Goal: Check status: Check status

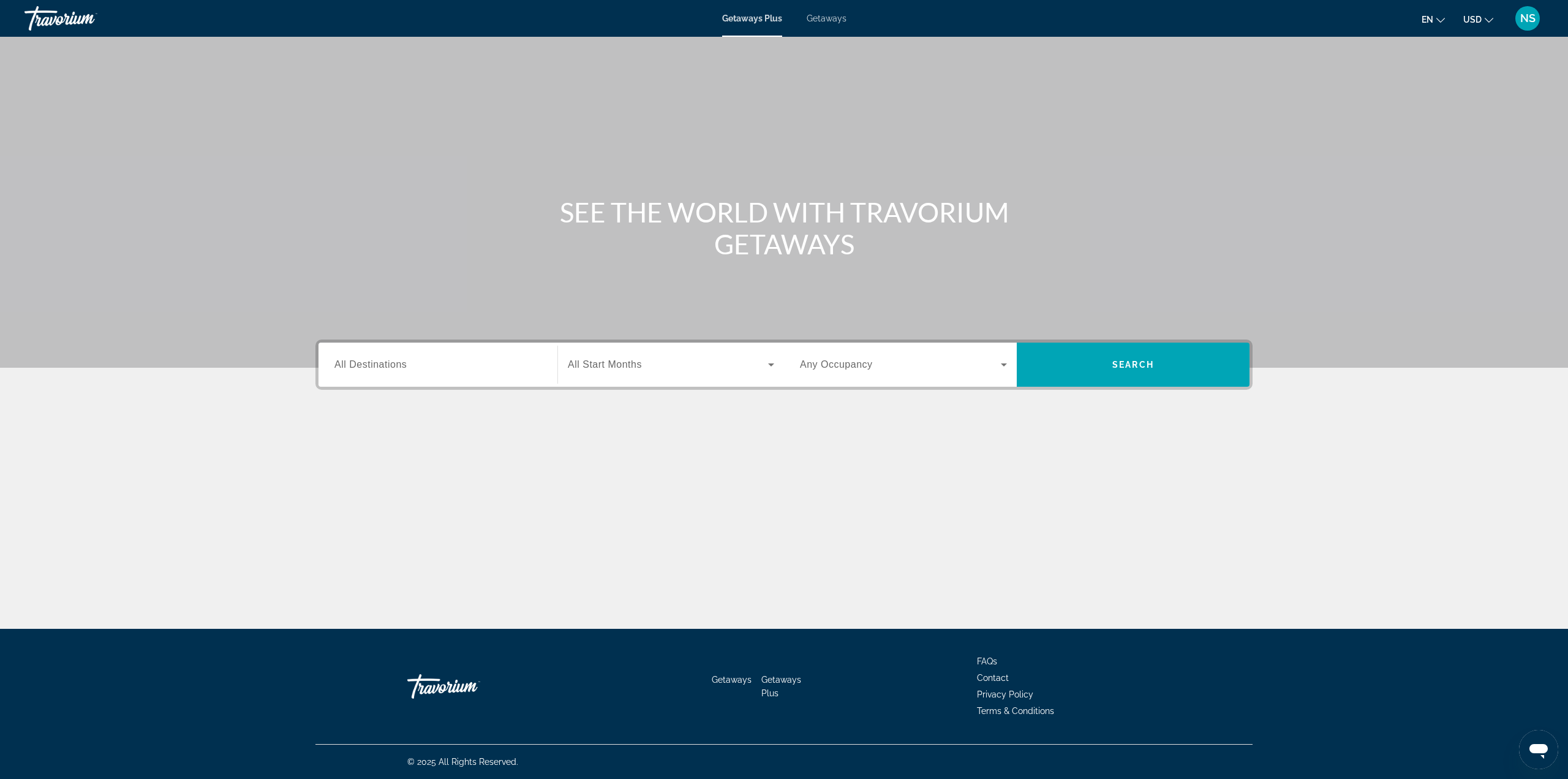
click at [1534, 20] on span "NS" at bounding box center [1528, 18] width 15 height 12
click at [1463, 114] on link "My Account" at bounding box center [1452, 118] width 60 height 16
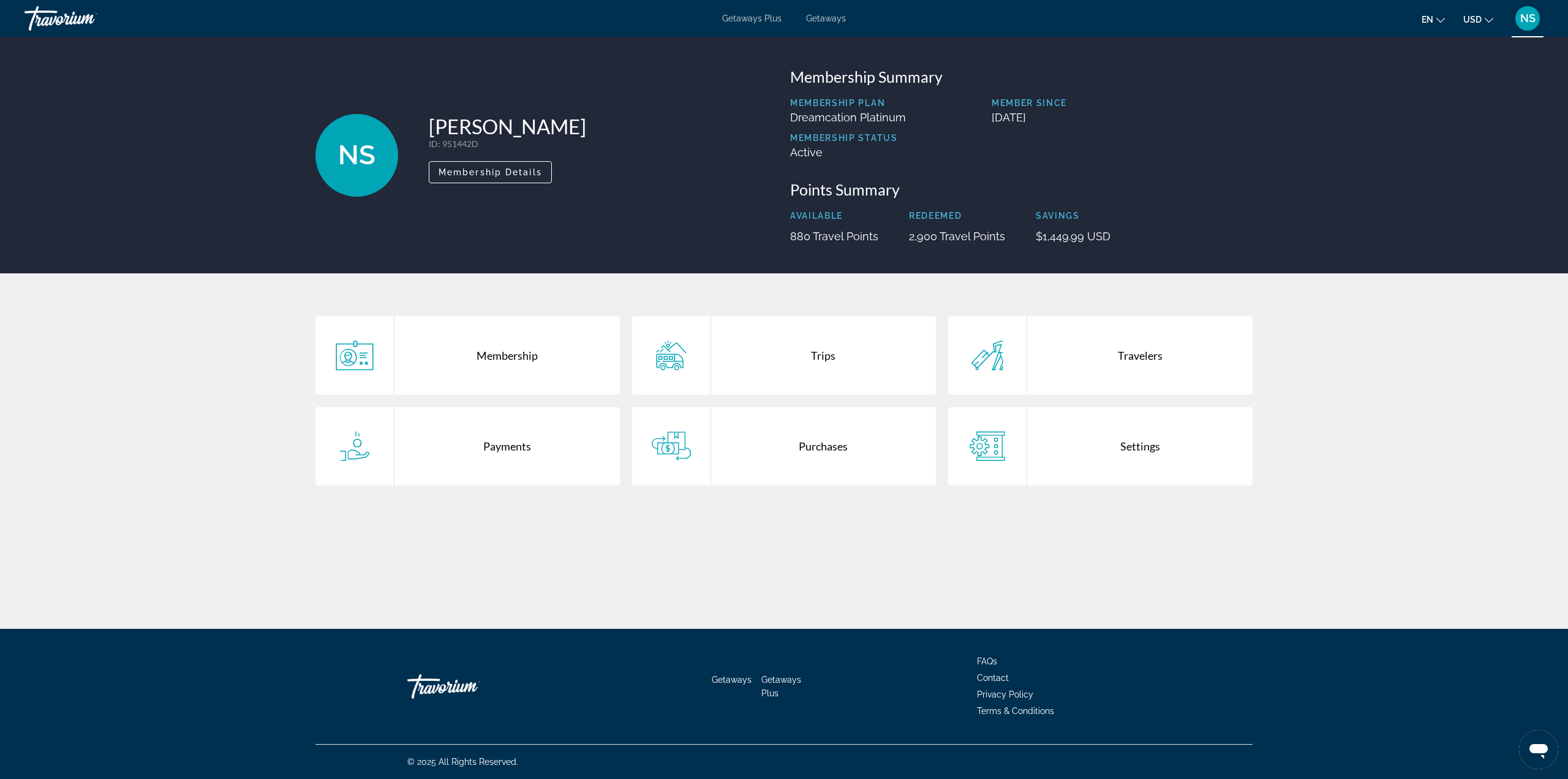
click at [800, 364] on div "Trips" at bounding box center [824, 355] width 225 height 79
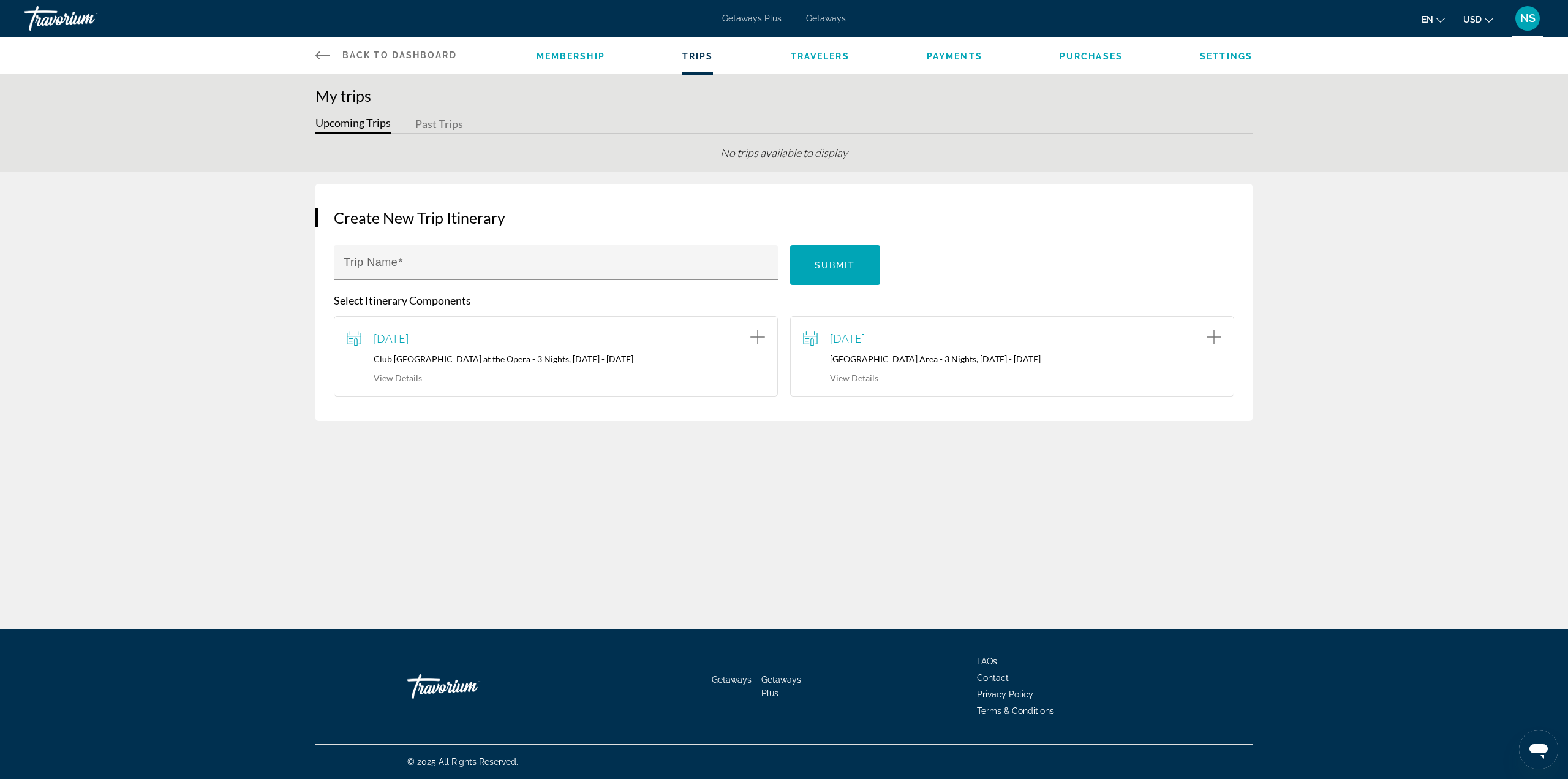
click at [905, 348] on div "[DATE] [GEOGRAPHIC_DATA] Area - 3 Nights, [DATE] - [DATE] View Details" at bounding box center [1012, 356] width 418 height 54
click at [865, 340] on span "[DATE]" at bounding box center [848, 338] width 35 height 13
click at [866, 376] on link "View Details" at bounding box center [841, 378] width 75 height 10
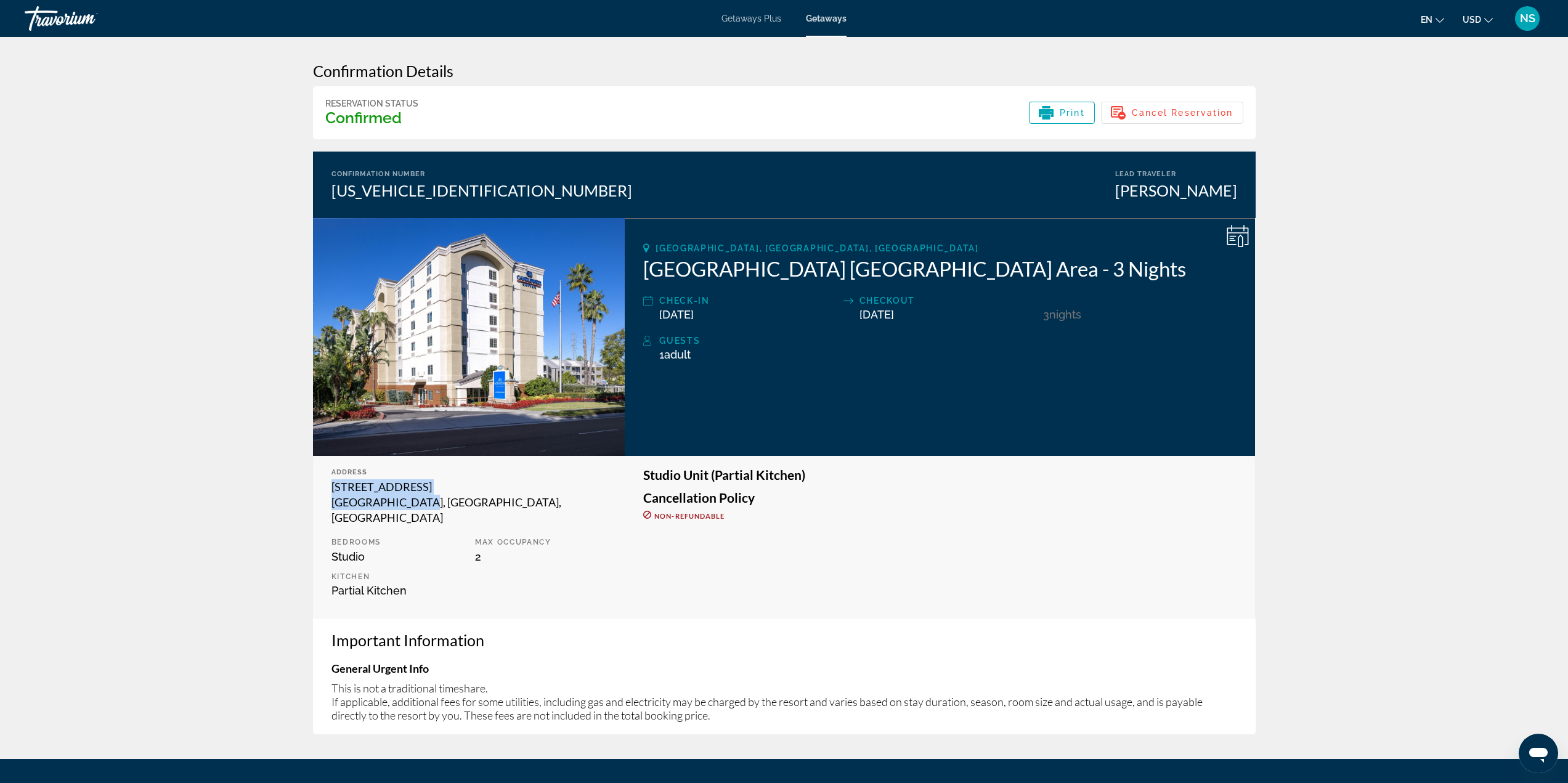
drag, startPoint x: 414, startPoint y: 508, endPoint x: 310, endPoint y: 493, distance: 105.1
click at [310, 493] on div "Confirmation Details Reservation Status Confirmed Print Cancel Reservation Conf…" at bounding box center [784, 398] width 992 height 722
copy div "[STREET_ADDRESS]"
